Goal: Book appointment/travel/reservation

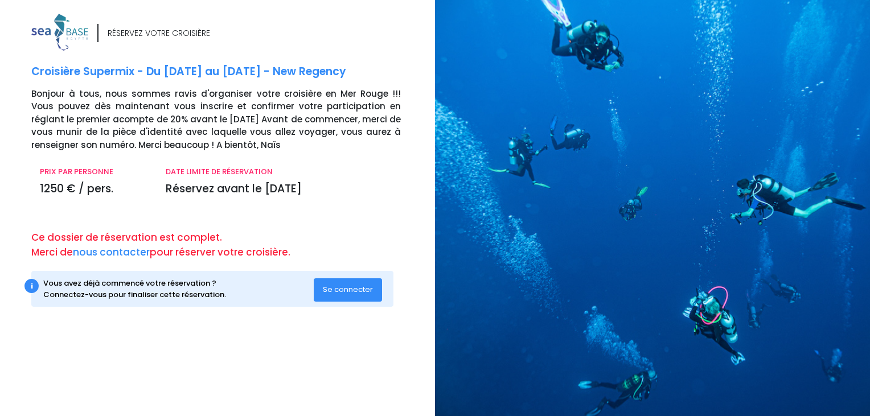
click at [341, 287] on span "Se connecter" at bounding box center [348, 289] width 50 height 11
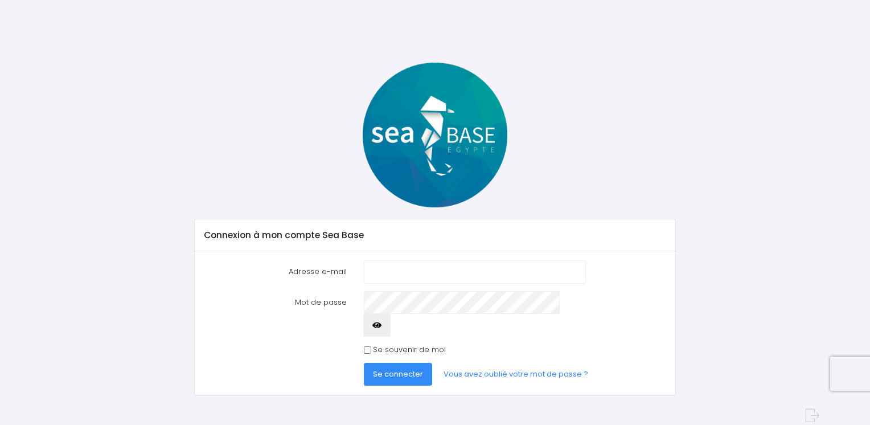
click at [386, 269] on input "Adresse e-mail" at bounding box center [475, 271] width 222 height 23
type input "[PERSON_NAME][EMAIL_ADDRESS][DOMAIN_NAME]"
click at [390, 368] on span "Se connecter" at bounding box center [398, 373] width 50 height 11
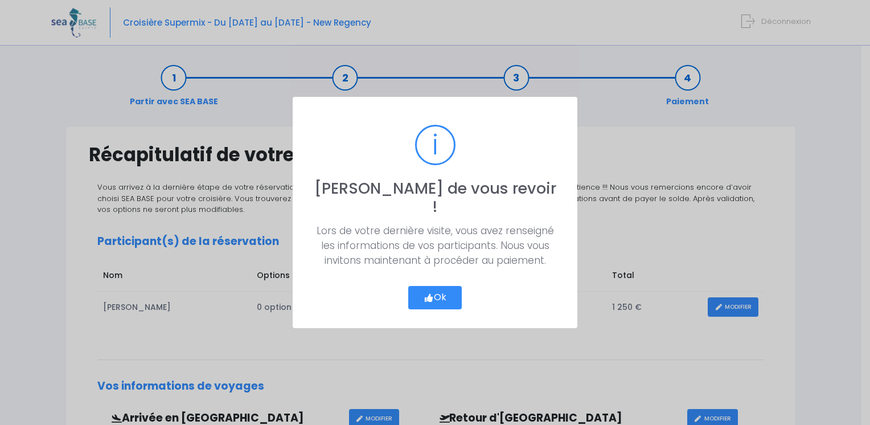
click at [441, 286] on button "Ok" at bounding box center [435, 298] width 54 height 24
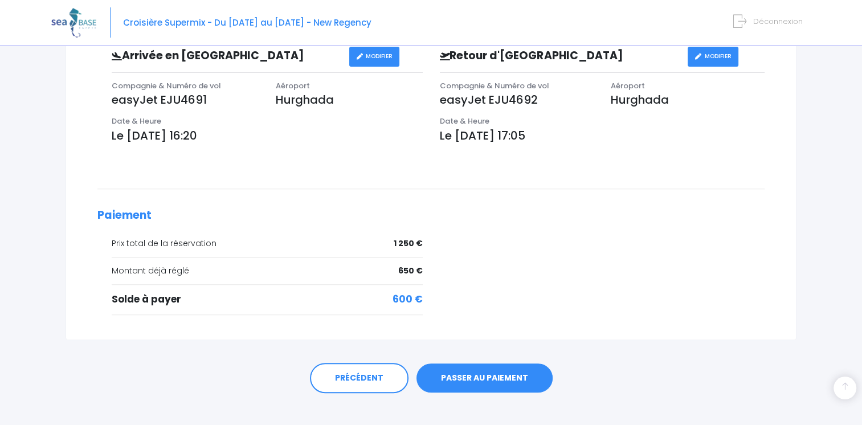
scroll to position [374, 0]
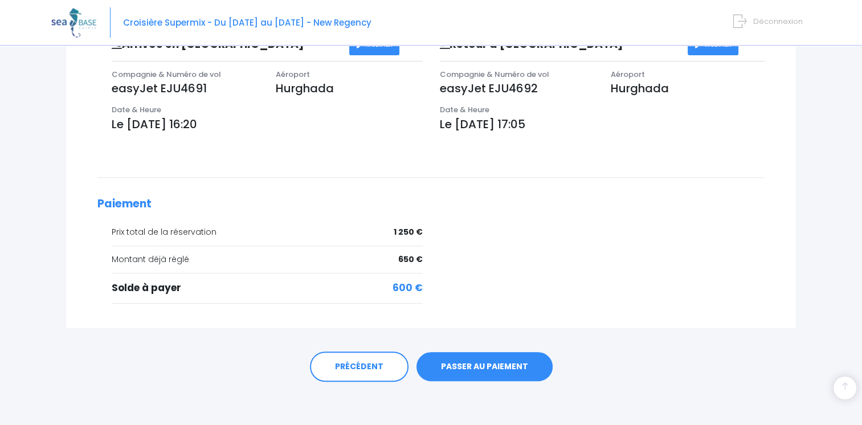
click at [470, 363] on link "PASSER AU PAIEMENT" at bounding box center [484, 367] width 136 height 30
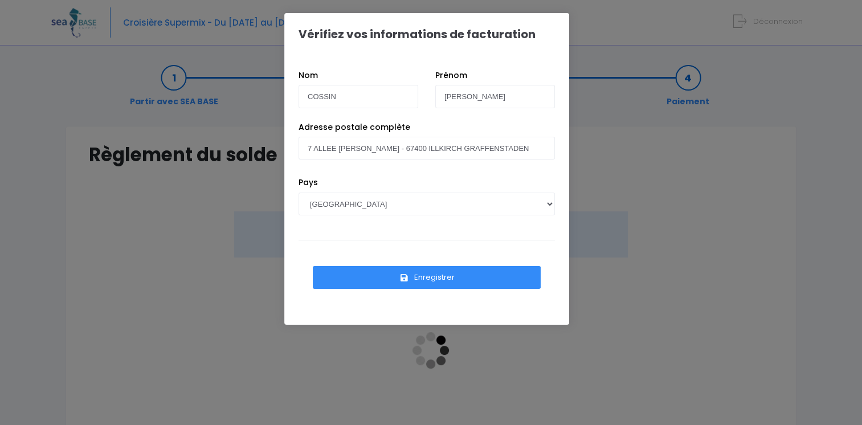
click at [442, 279] on button "Enregistrer" at bounding box center [427, 277] width 228 height 23
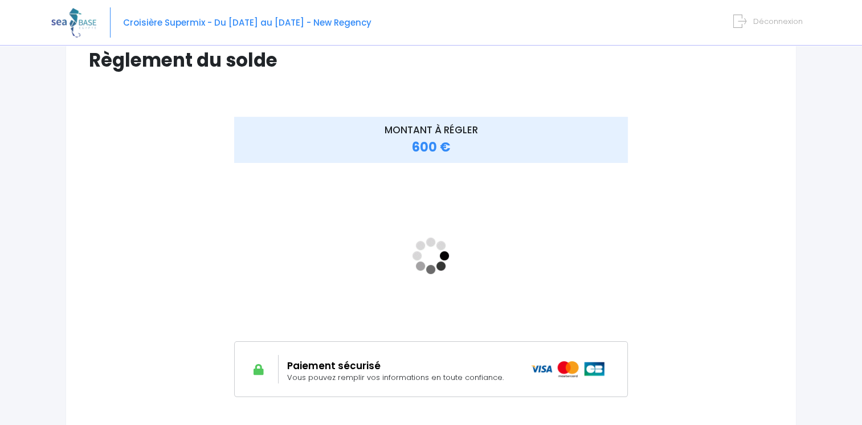
scroll to position [199, 0]
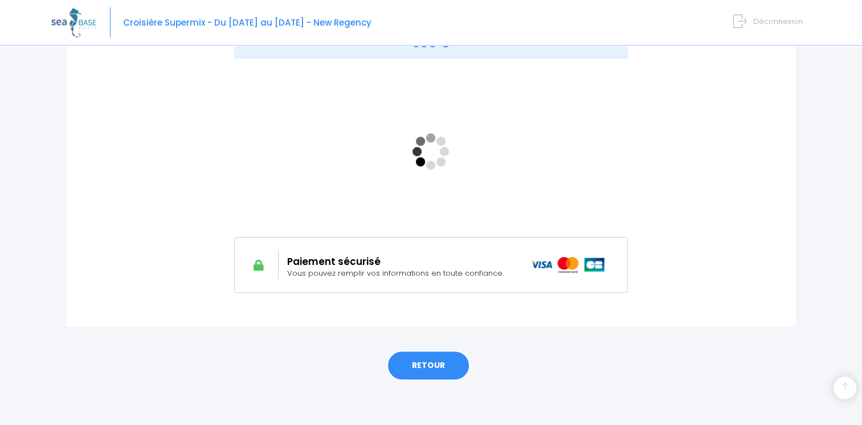
click at [424, 367] on link "RETOUR" at bounding box center [428, 365] width 83 height 31
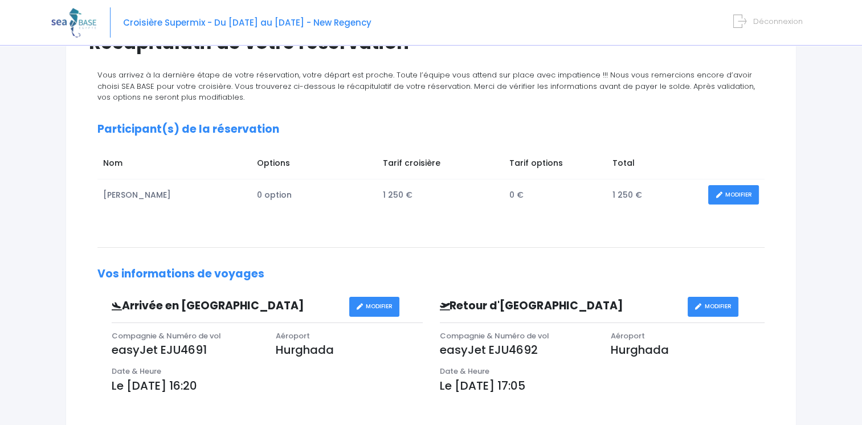
scroll to position [114, 0]
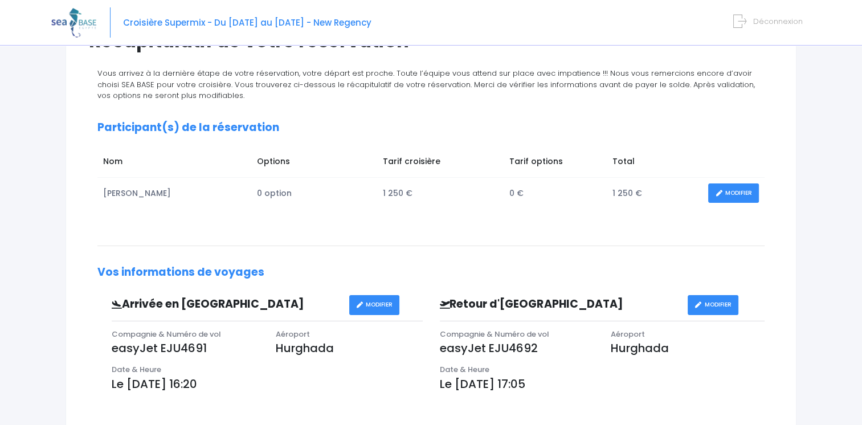
click at [369, 300] on link "MODIFIER" at bounding box center [374, 305] width 51 height 20
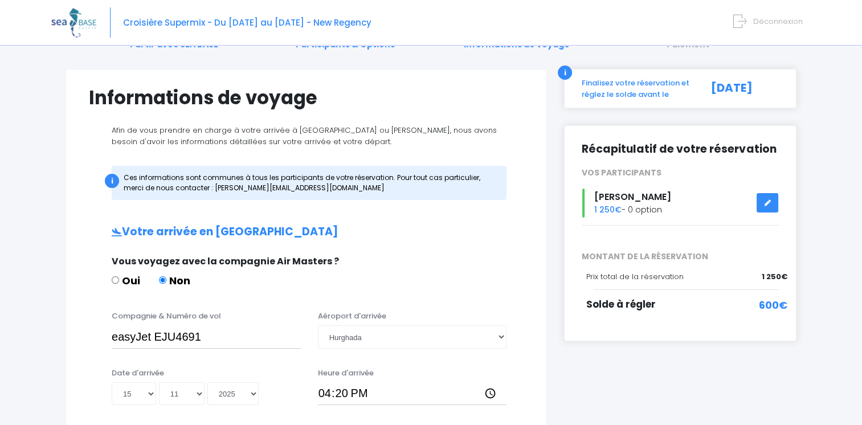
scroll to position [114, 0]
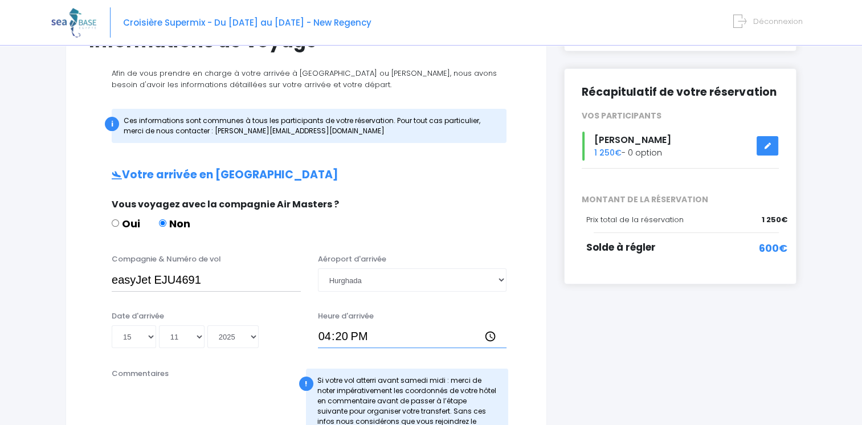
click at [359, 334] on input "16:20" at bounding box center [412, 336] width 189 height 23
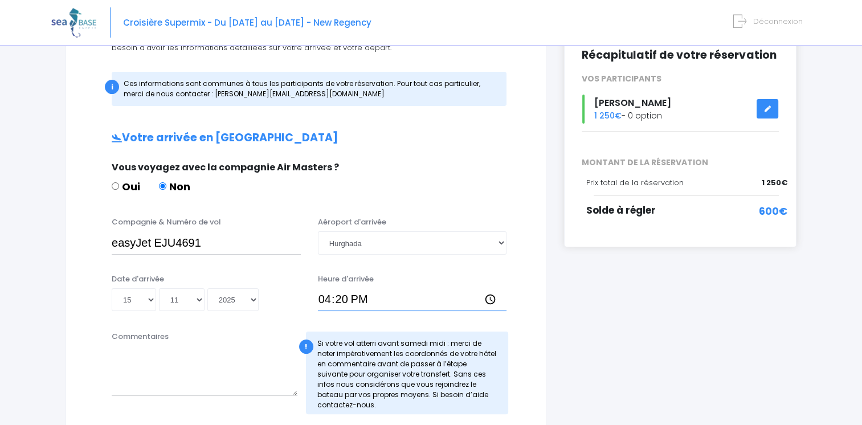
scroll to position [171, 0]
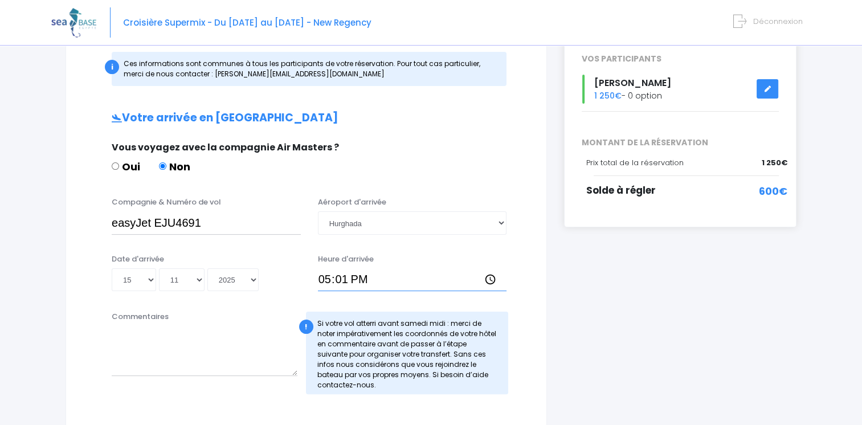
type input "17:15"
click at [182, 361] on textarea "Commentaires" at bounding box center [205, 351] width 186 height 50
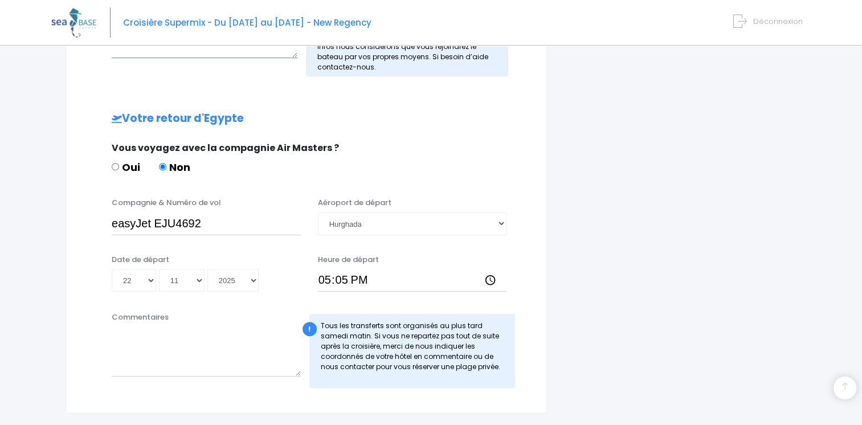
scroll to position [513, 0]
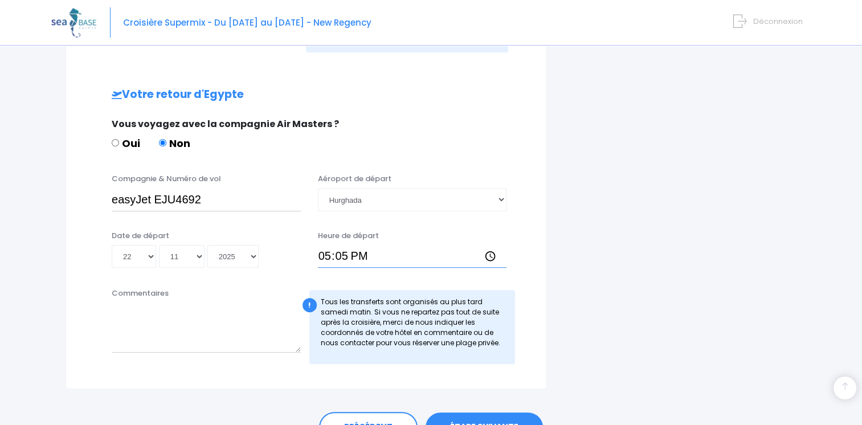
click at [373, 257] on input "17:05" at bounding box center [412, 256] width 189 height 23
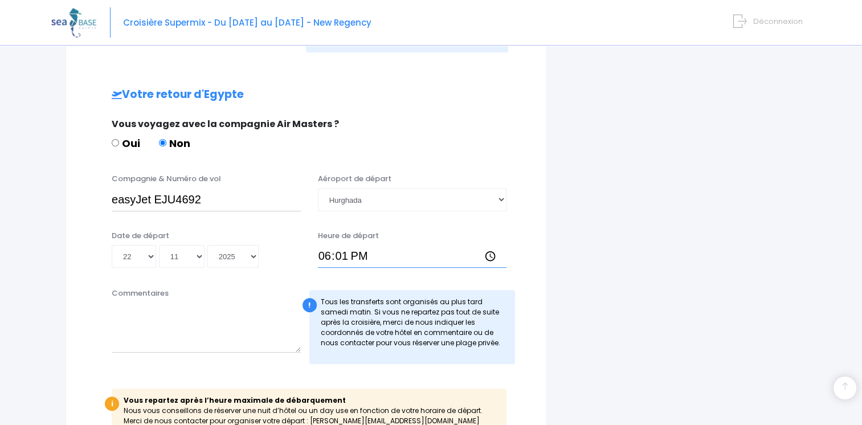
type input "18:10"
click at [144, 335] on textarea "Commentaires" at bounding box center [206, 327] width 189 height 50
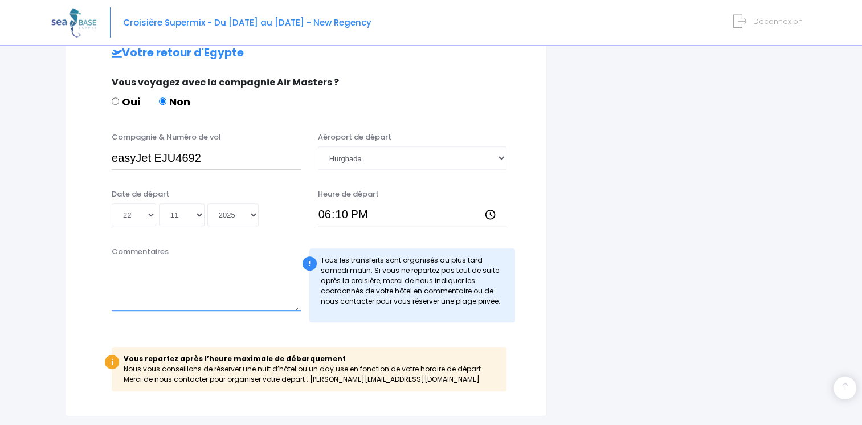
scroll to position [643, 0]
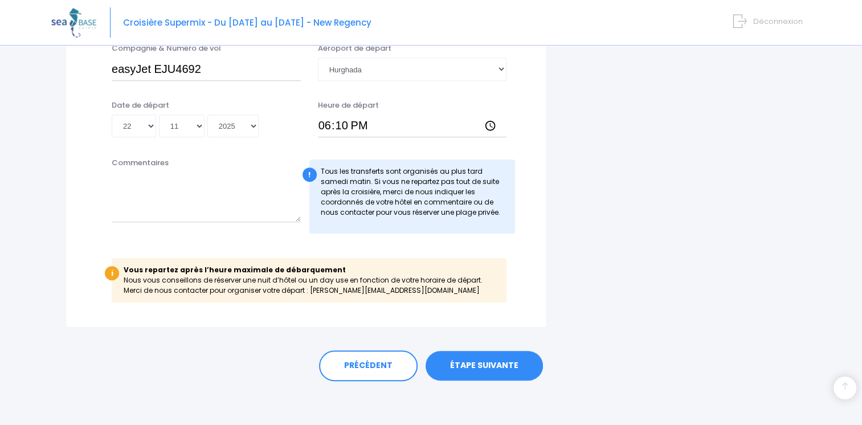
click at [474, 362] on link "ÉTAPE SUIVANTE" at bounding box center [483, 366] width 117 height 30
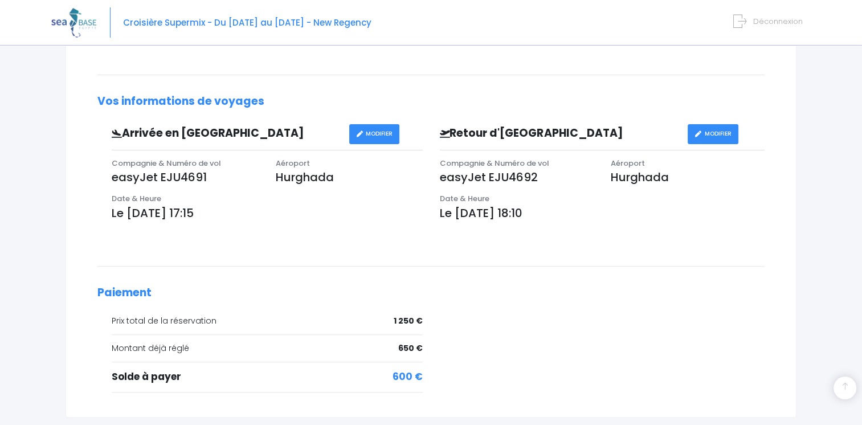
scroll to position [57, 0]
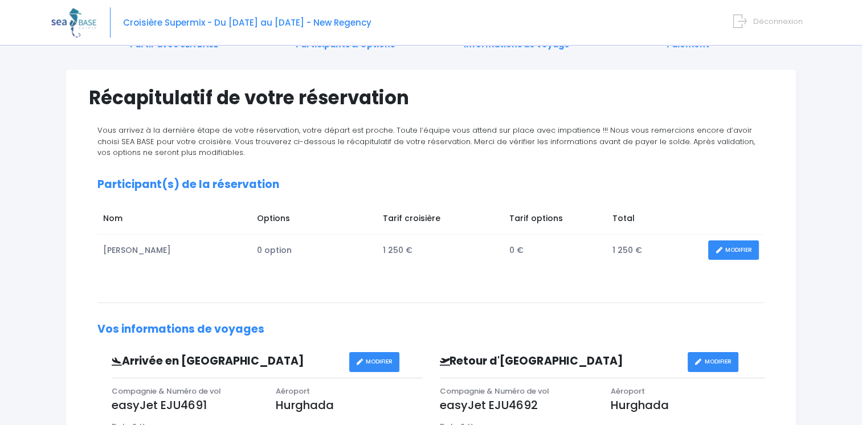
click at [732, 250] on link "MODIFIER" at bounding box center [733, 250] width 51 height 20
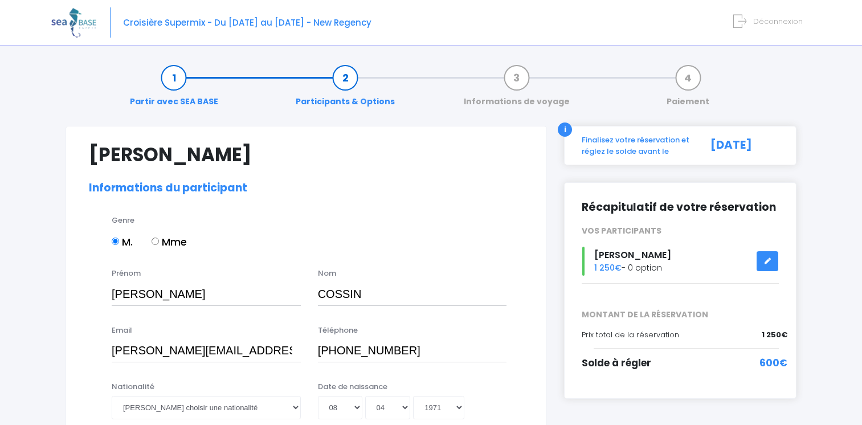
select select "MF1"
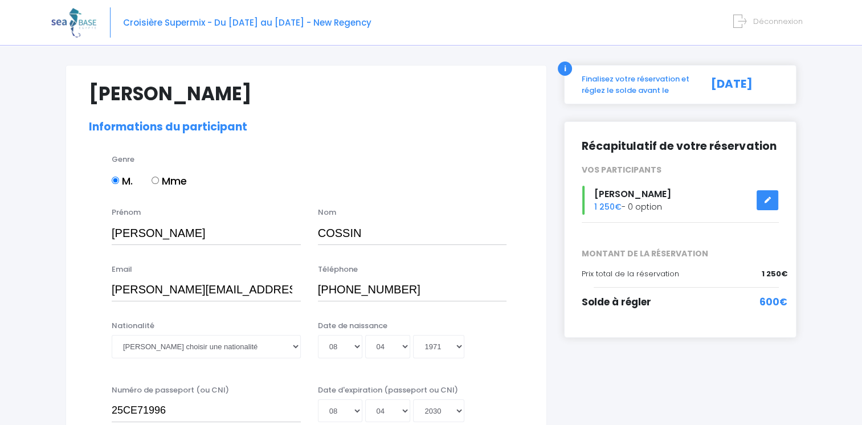
scroll to position [114, 0]
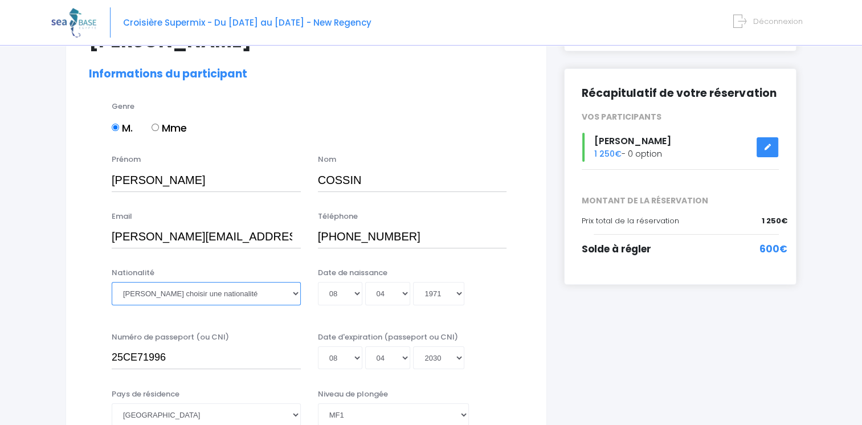
click at [222, 292] on select "Veuillez choisir une nationalité [DEMOGRAPHIC_DATA] Algerienne Allemande [GEOGR…" at bounding box center [206, 293] width 189 height 23
select select "Française"
click at [112, 282] on select "Veuillez choisir une nationalité [DEMOGRAPHIC_DATA] Algerienne Allemande [GEOGR…" at bounding box center [206, 293] width 189 height 23
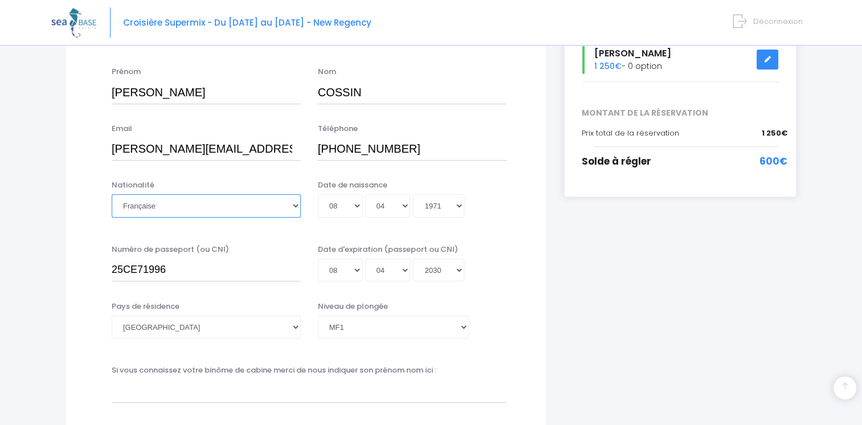
scroll to position [228, 0]
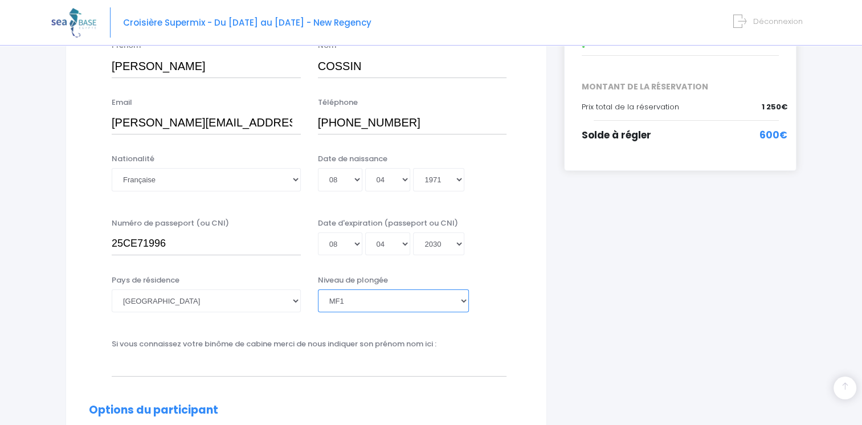
click at [465, 300] on select "[PERSON_NAME] choisir un niveau de plongée Non plongeur Junior OW diver Adventu…" at bounding box center [393, 300] width 151 height 23
click at [318, 289] on select "[PERSON_NAME] choisir un niveau de plongée Non plongeur Junior OW diver Adventu…" at bounding box center [393, 300] width 151 height 23
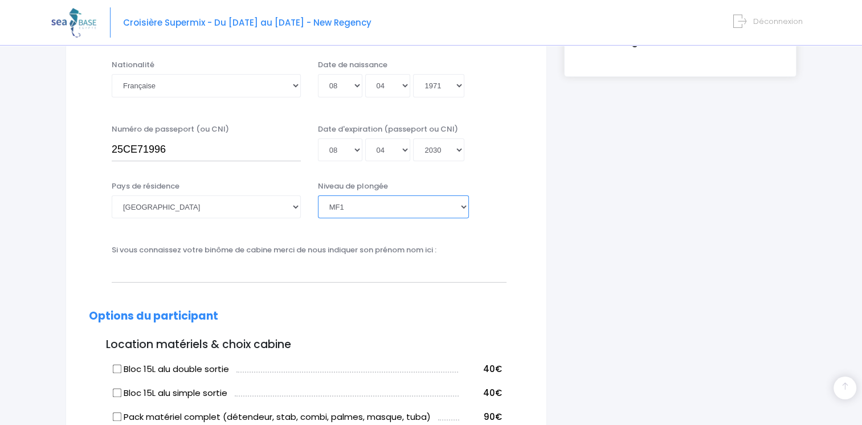
scroll to position [342, 0]
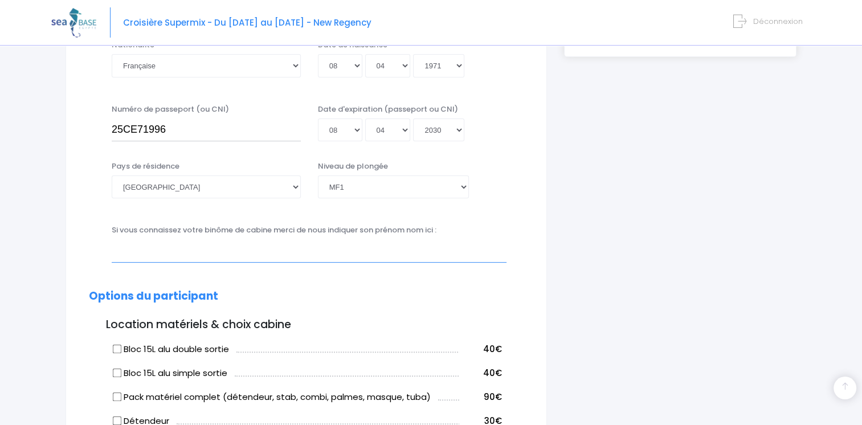
click at [345, 255] on input "text" at bounding box center [309, 250] width 395 height 23
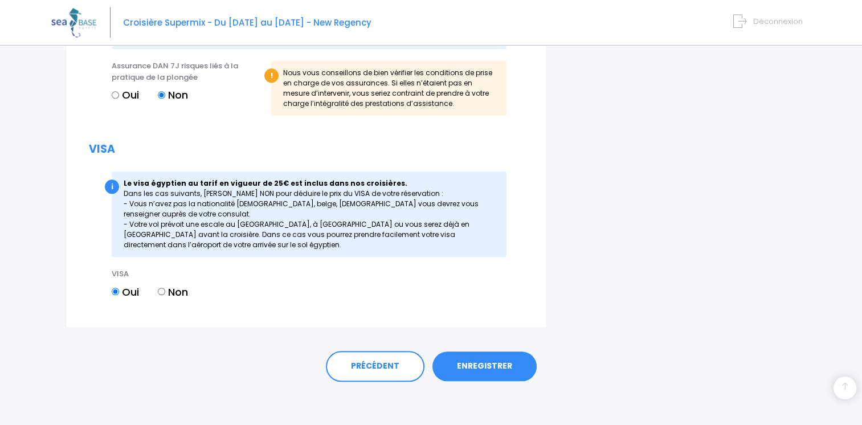
scroll to position [1137, 0]
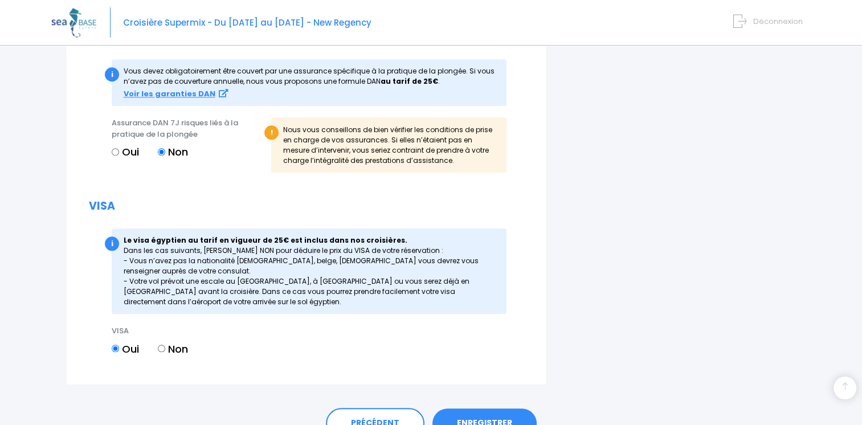
click at [113, 151] on input "Oui" at bounding box center [115, 151] width 7 height 7
radio input "true"
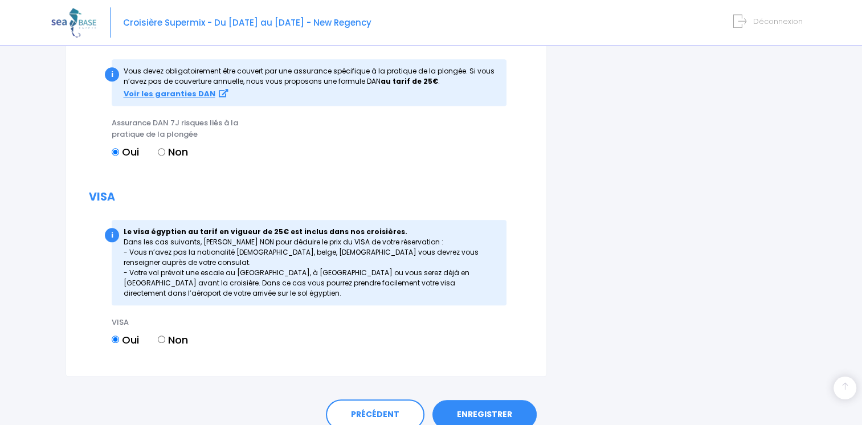
click at [159, 151] on input "Non" at bounding box center [161, 151] width 7 height 7
radio input "true"
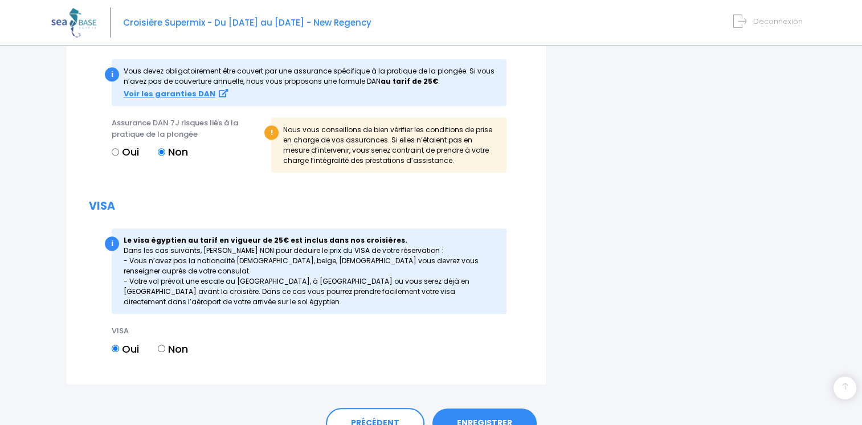
click at [114, 151] on input "Oui" at bounding box center [115, 151] width 7 height 7
radio input "true"
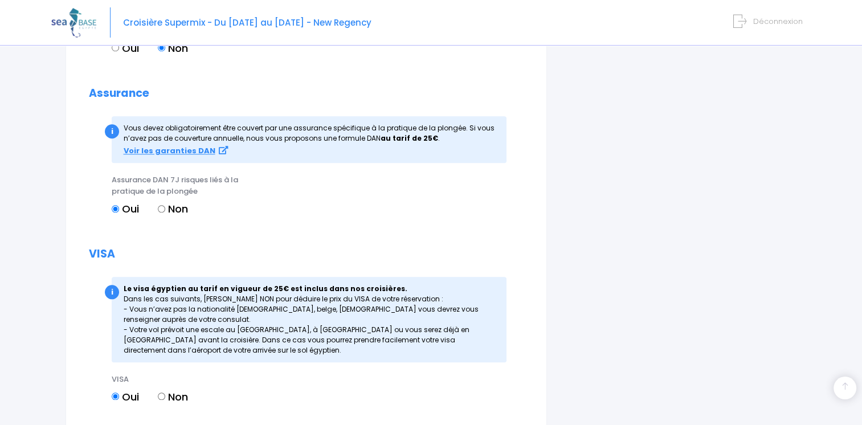
scroll to position [1186, 0]
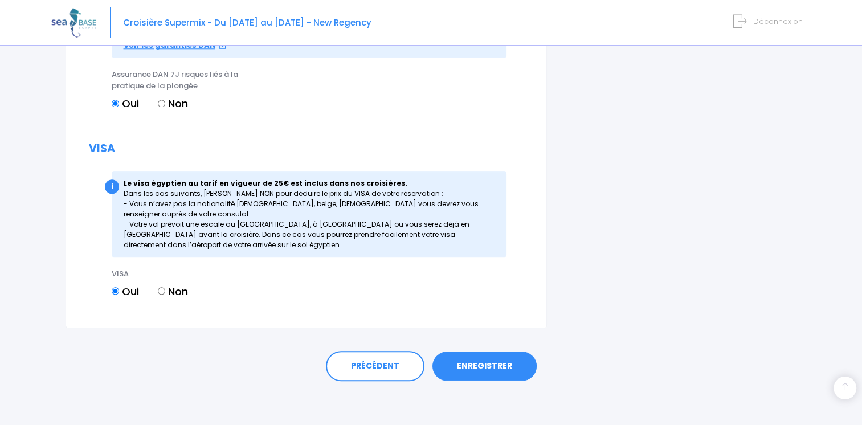
click at [493, 368] on link "ENREGISTRER" at bounding box center [484, 366] width 104 height 30
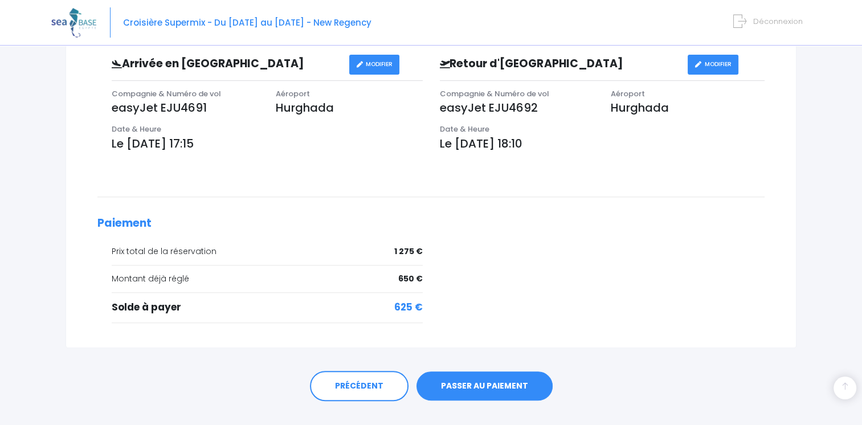
scroll to position [374, 0]
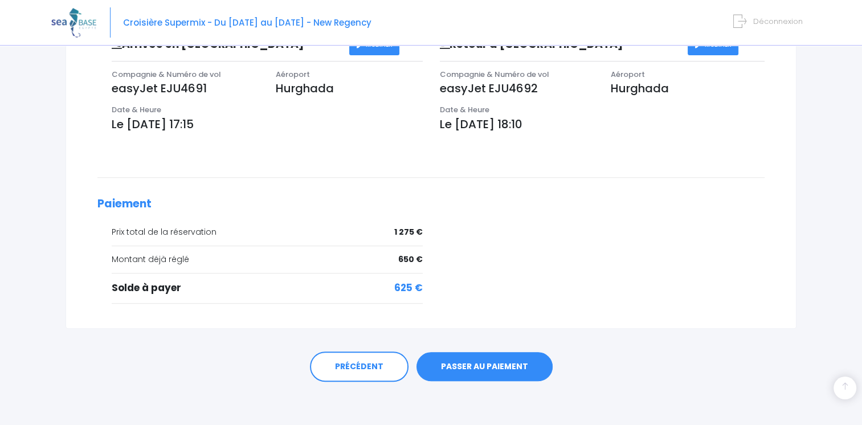
click at [472, 361] on link "PASSER AU PAIEMENT" at bounding box center [484, 367] width 136 height 30
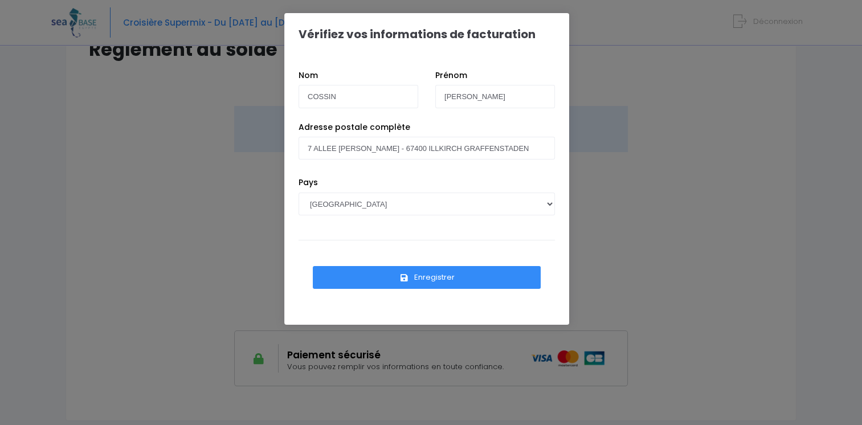
scroll to position [199, 0]
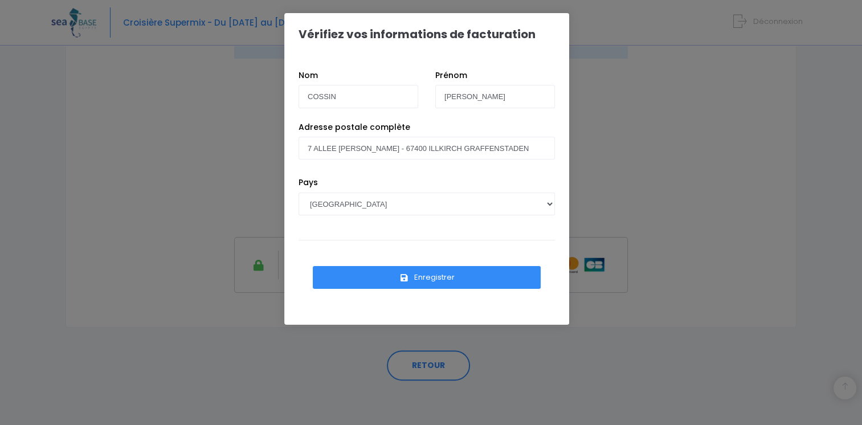
click at [412, 277] on button "Enregistrer" at bounding box center [427, 277] width 228 height 23
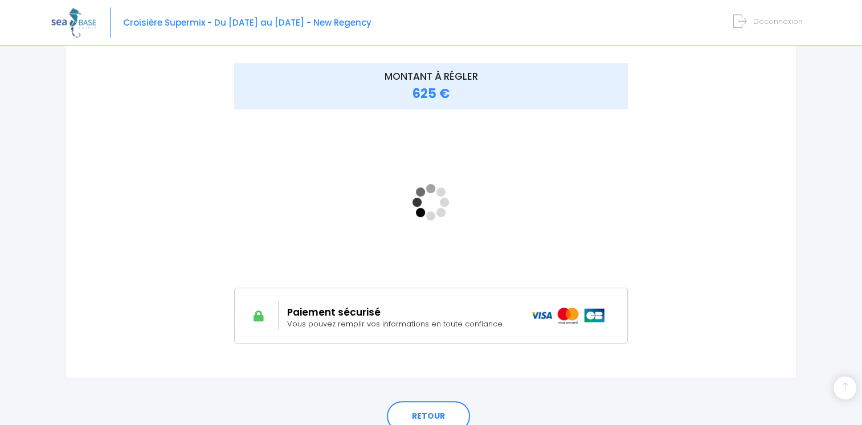
scroll to position [199, 0]
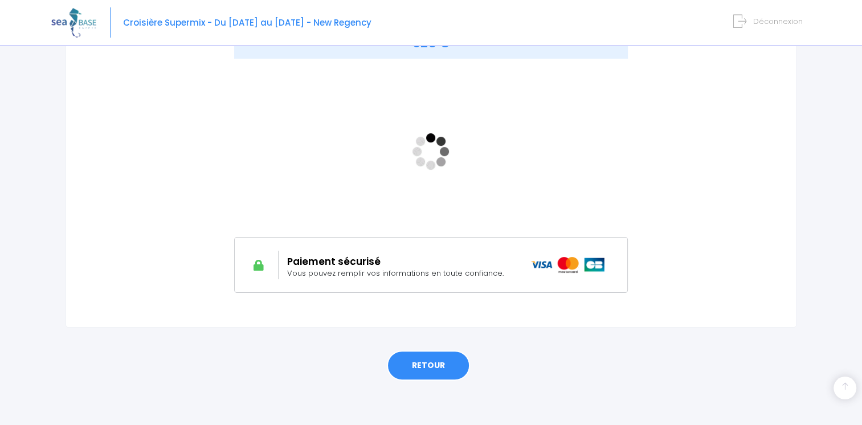
click at [427, 363] on link "RETOUR" at bounding box center [428, 365] width 83 height 31
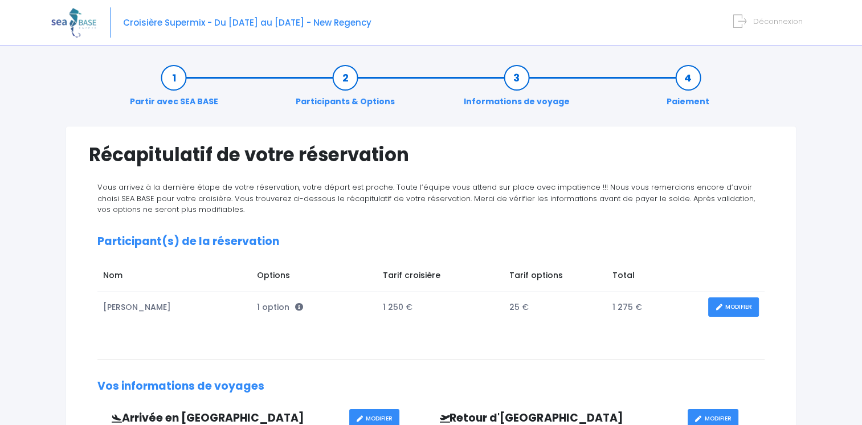
click at [769, 19] on span "Déconnexion" at bounding box center [778, 21] width 50 height 11
